Goal: Transaction & Acquisition: Book appointment/travel/reservation

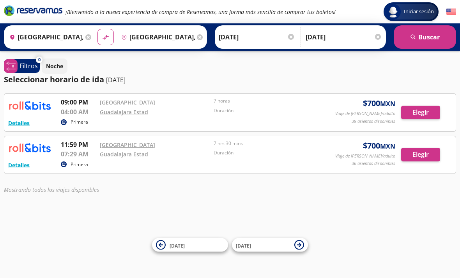
click at [13, 127] on button "Detalles" at bounding box center [18, 123] width 21 height 8
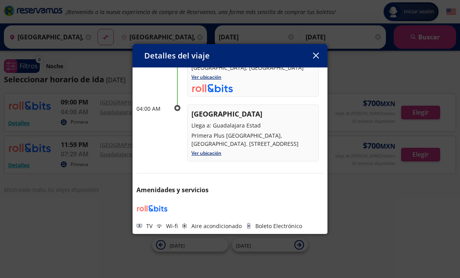
scroll to position [86, 0]
click at [214, 156] on link "Ver ubicación" at bounding box center [206, 153] width 30 height 7
click at [312, 50] on button "button" at bounding box center [316, 56] width 12 height 12
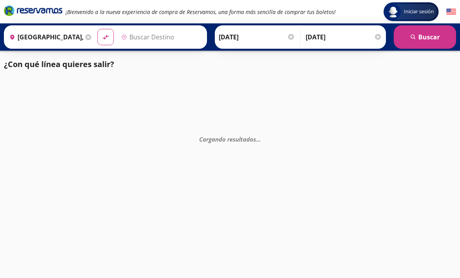
type input "[GEOGRAPHIC_DATA], [GEOGRAPHIC_DATA]"
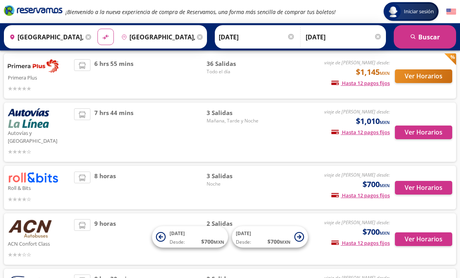
scroll to position [150, 0]
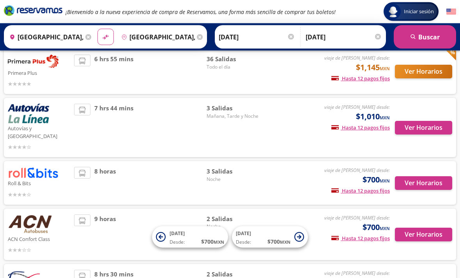
click at [289, 168] on div "viaje de ida desde: $700 MXN Hasta 12 pagos fijos Pagos fijos en compras mayore…" at bounding box center [327, 183] width 125 height 32
click at [426, 176] on button "Ver Horarios" at bounding box center [423, 183] width 57 height 14
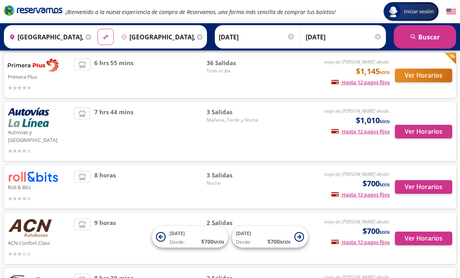
scroll to position [147, 0]
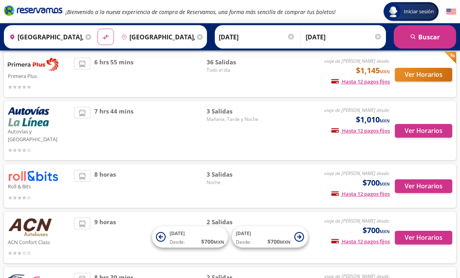
click at [309, 171] on div "viaje de ida desde: $700 MXN Hasta 12 pagos fijos Pagos fijos en compras mayore…" at bounding box center [327, 186] width 125 height 32
click at [426, 180] on button "Ver Horarios" at bounding box center [423, 187] width 57 height 14
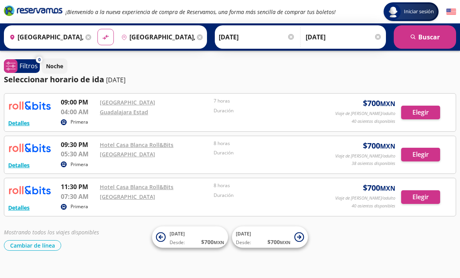
click at [155, 104] on link "Ciudad de México Auditorio Nacional CDMX" at bounding box center [127, 102] width 55 height 7
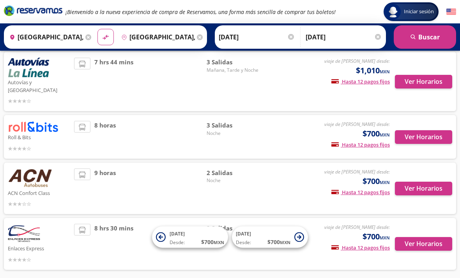
scroll to position [197, 0]
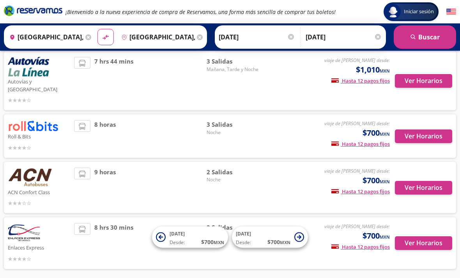
click at [31, 176] on img at bounding box center [30, 176] width 44 height 19
click at [120, 183] on div "9 horas" at bounding box center [140, 187] width 132 height 40
click at [439, 181] on button "Ver Horarios" at bounding box center [423, 188] width 57 height 14
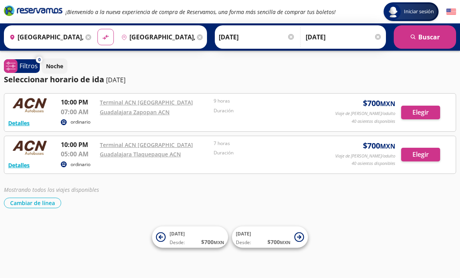
click at [23, 123] on button "Detalles" at bounding box center [18, 123] width 21 height 8
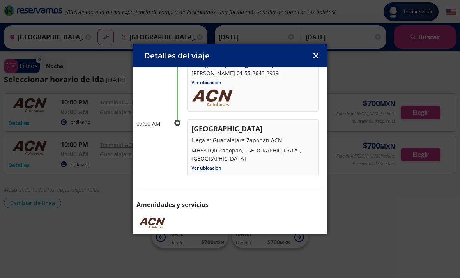
scroll to position [78, 0]
click at [316, 50] on button "button" at bounding box center [316, 56] width 12 height 12
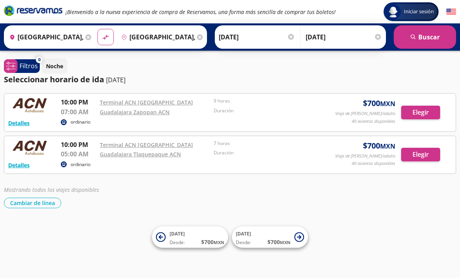
click at [20, 125] on button "Detalles" at bounding box center [18, 123] width 21 height 8
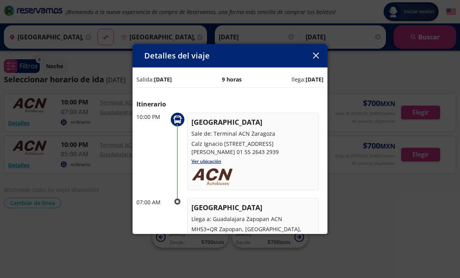
scroll to position [0, 0]
click at [316, 53] on icon "button" at bounding box center [316, 56] width 6 height 6
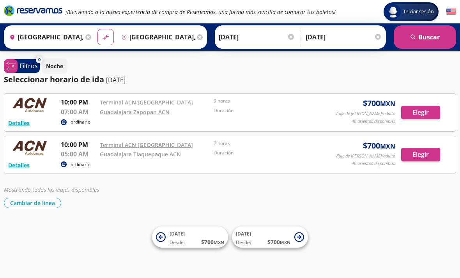
scroll to position [25, 0]
type input "[GEOGRAPHIC_DATA], [GEOGRAPHIC_DATA]"
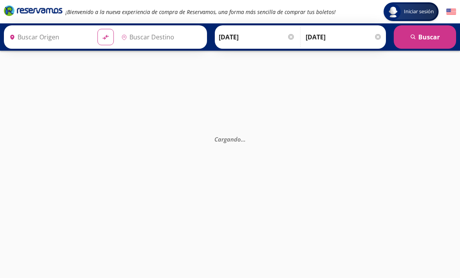
type input "[GEOGRAPHIC_DATA], [GEOGRAPHIC_DATA]"
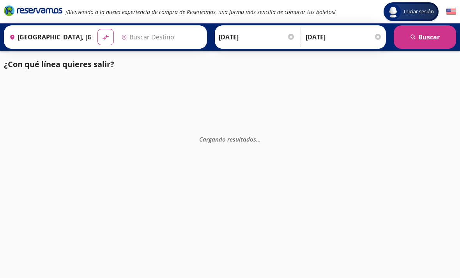
type input "[GEOGRAPHIC_DATA], [GEOGRAPHIC_DATA]"
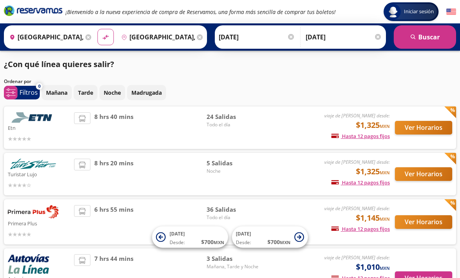
click at [275, 35] on input "[DATE]" at bounding box center [257, 36] width 76 height 19
